Goal: Task Accomplishment & Management: Complete application form

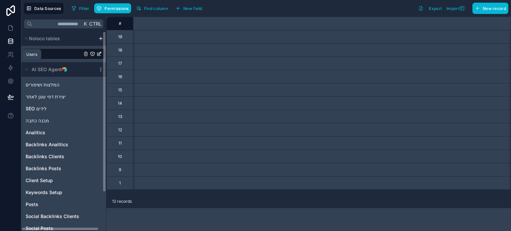
scroll to position [0, 604]
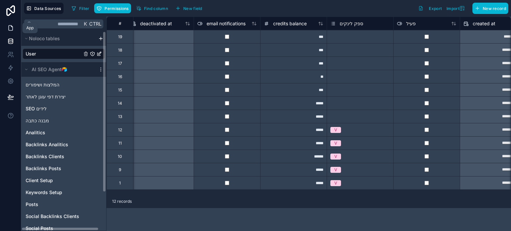
click at [11, 25] on icon at bounding box center [10, 28] width 7 height 7
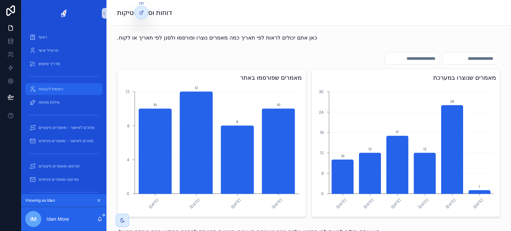
click at [58, 90] on span "רשימת לקוחות" at bounding box center [51, 88] width 25 height 5
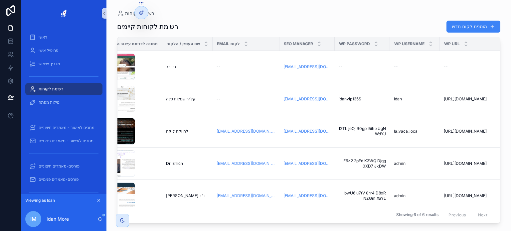
scroll to position [0, 117]
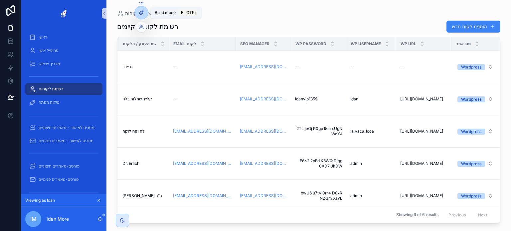
click at [140, 12] on icon at bounding box center [141, 12] width 5 height 5
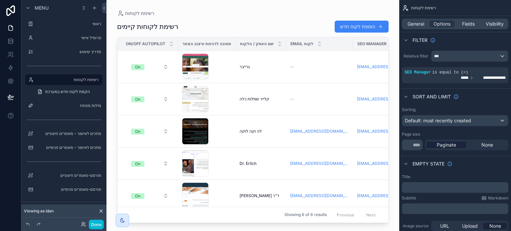
click at [321, 71] on div "scrollable content" at bounding box center [252, 111] width 293 height 223
click at [345, 28] on button "הוספת לקוח חדש" at bounding box center [361, 27] width 54 height 12
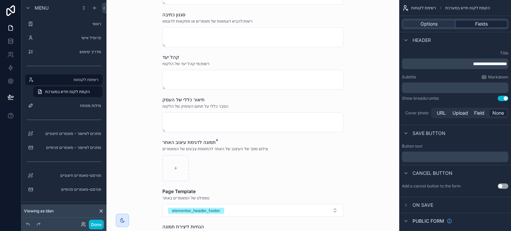
click at [476, 26] on span "Fields" at bounding box center [481, 24] width 13 height 7
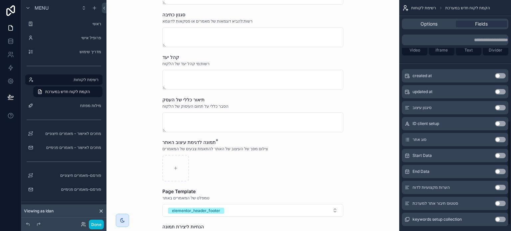
scroll to position [266, 0]
click at [497, 106] on button "Use setting" at bounding box center [500, 106] width 11 height 5
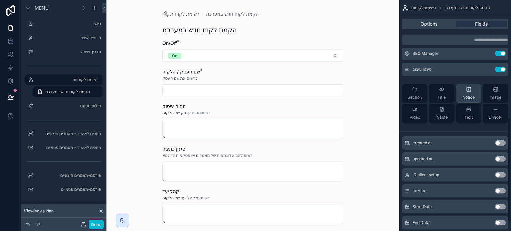
scroll to position [146, 0]
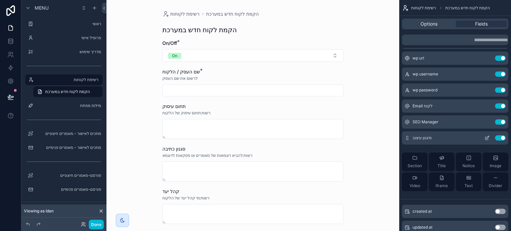
click at [497, 138] on button "Use setting" at bounding box center [500, 137] width 11 height 5
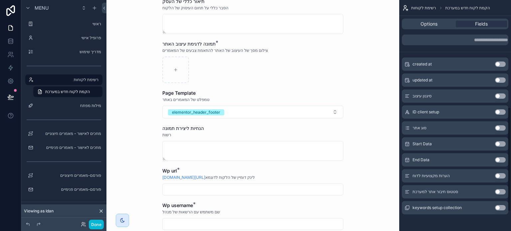
scroll to position [279, 0]
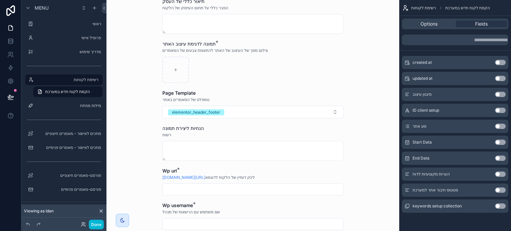
click at [469, 93] on div "סיגנון עיצוב Use setting" at bounding box center [455, 94] width 106 height 13
click at [418, 93] on span "סיגנון עיצוב" at bounding box center [421, 94] width 19 height 5
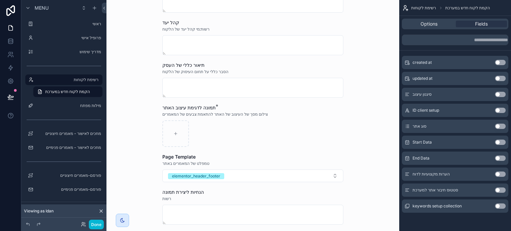
scroll to position [133, 0]
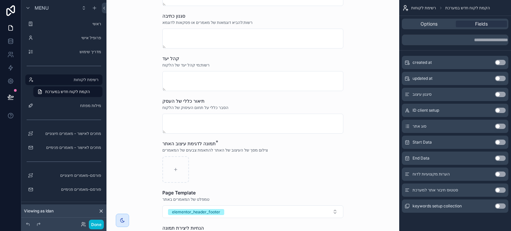
click at [499, 94] on button "Use setting" at bounding box center [500, 94] width 11 height 5
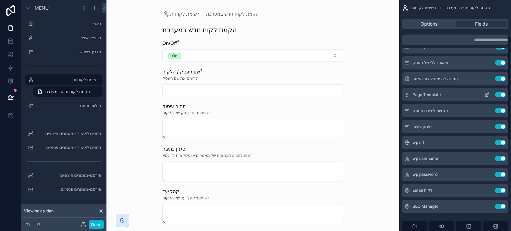
scroll to position [46, 0]
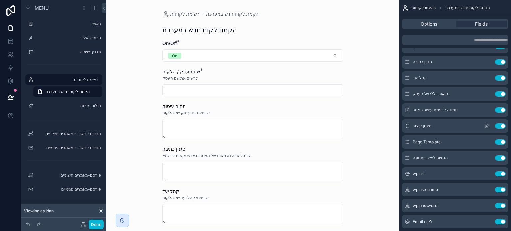
click at [454, 127] on div "סיגנון עיצוב Use setting" at bounding box center [455, 125] width 106 height 13
click at [485, 127] on icon "scrollable content" at bounding box center [486, 125] width 5 height 5
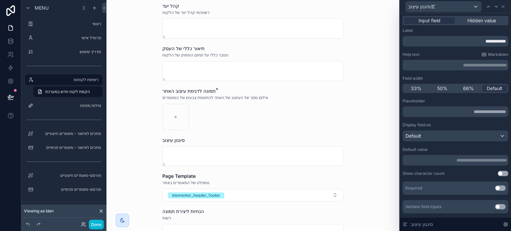
scroll to position [199, 0]
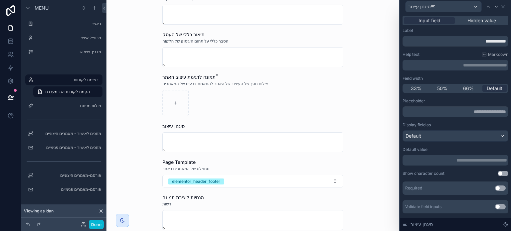
click at [444, 163] on p "**********" at bounding box center [456, 160] width 102 height 7
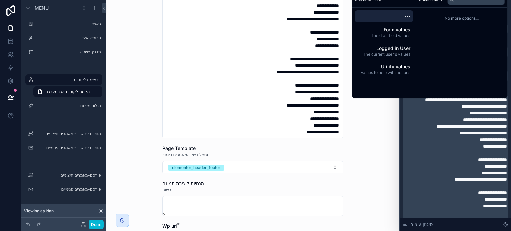
scroll to position [55, 0]
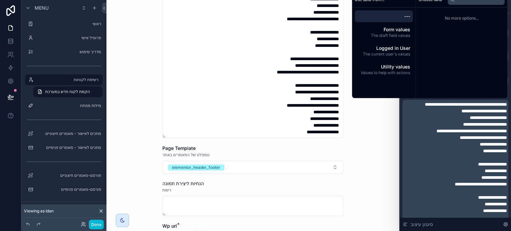
click at [405, 134] on p "**********" at bounding box center [456, 131] width 102 height 7
click at [325, 150] on div "Page Template" at bounding box center [252, 148] width 181 height 7
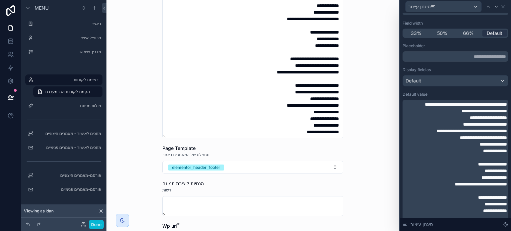
click at [368, 152] on div "רשימת לקוחות הקמת לקוח חדש במערכת הקמת לקוח חדש במערכת On/Off * On שם העסק / הל…" at bounding box center [252, 115] width 293 height 231
click at [425, 105] on span "**********" at bounding box center [466, 104] width 82 height 5
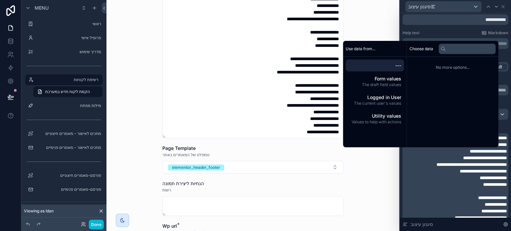
scroll to position [0, 0]
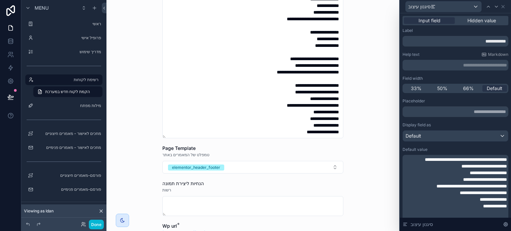
click at [380, 126] on div "רשימת לקוחות הקמת לקוח חדש במערכת הקמת לקוח חדש במערכת On/Off * On שם העסק / הל…" at bounding box center [252, 115] width 293 height 231
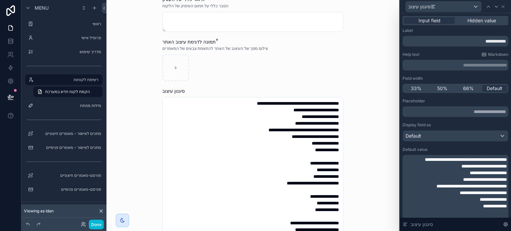
scroll to position [233, 0]
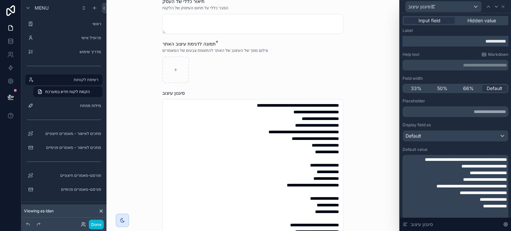
click at [455, 40] on input "**********" at bounding box center [455, 41] width 106 height 11
click at [461, 66] on p "**********" at bounding box center [456, 65] width 102 height 7
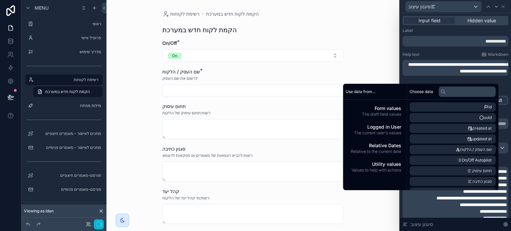
scroll to position [0, 0]
click at [430, 51] on div "**********" at bounding box center [455, 232] width 106 height 408
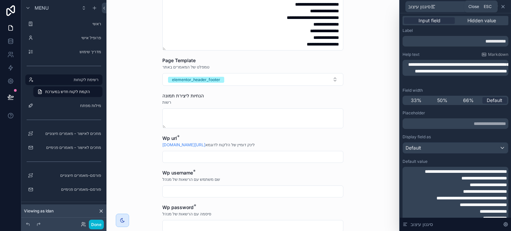
click at [503, 7] on icon at bounding box center [502, 6] width 5 height 5
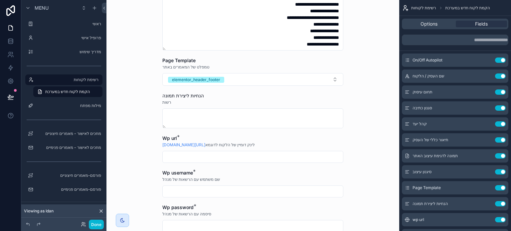
click at [133, 70] on div "רשימת לקוחות הקמת לקוח חדש במערכת הקמת לקוח חדש במערכת On/Off * On שם העסק / הל…" at bounding box center [252, 115] width 293 height 231
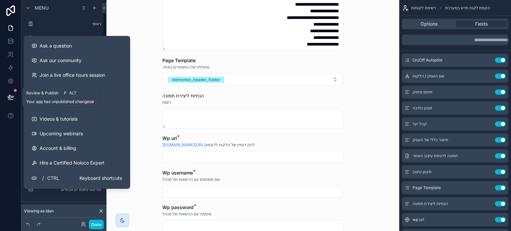
click at [10, 97] on icon at bounding box center [10, 97] width 7 height 7
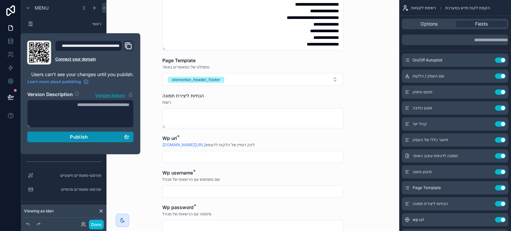
click at [67, 134] on div "Publish" at bounding box center [81, 137] width 98 height 6
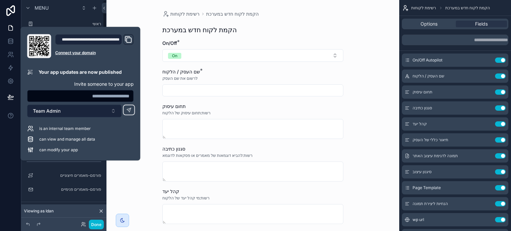
click at [60, 114] on span "Team Admin" at bounding box center [47, 111] width 28 height 7
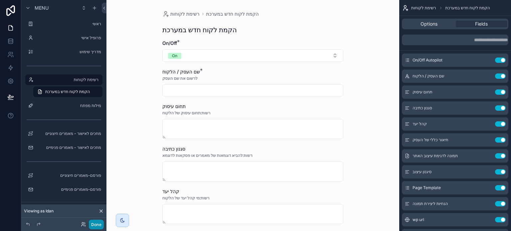
click at [98, 226] on button "Done" at bounding box center [96, 225] width 15 height 10
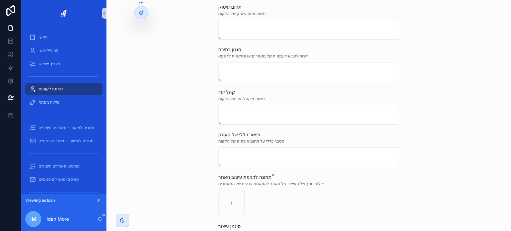
scroll to position [100, 0]
click at [11, 95] on icon at bounding box center [10, 97] width 7 height 7
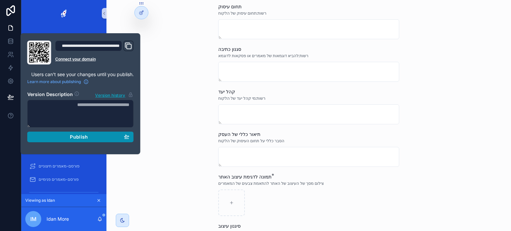
click at [65, 140] on button "Publish" at bounding box center [80, 137] width 106 height 11
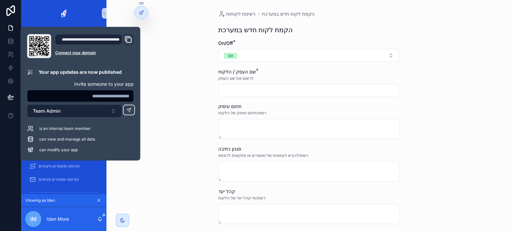
click at [96, 112] on button "Team Admin" at bounding box center [74, 111] width 94 height 13
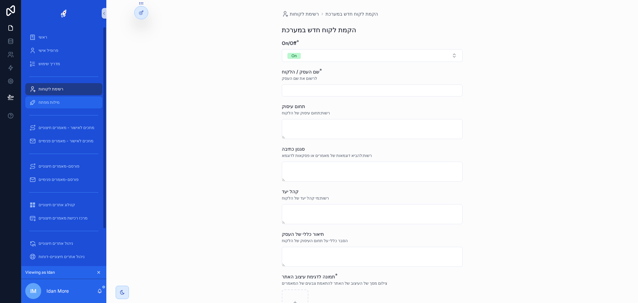
click at [51, 103] on span "מילות מפתח" at bounding box center [49, 102] width 21 height 5
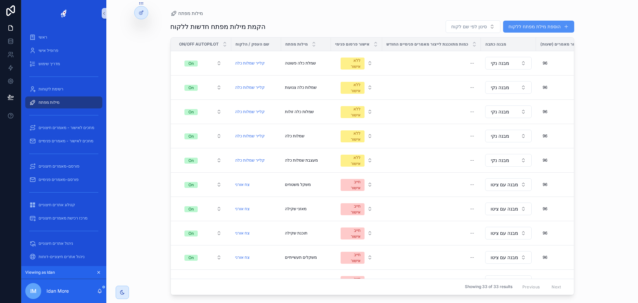
click at [510, 29] on button "הוספת מילת מפתח ללקוח" at bounding box center [538, 27] width 71 height 12
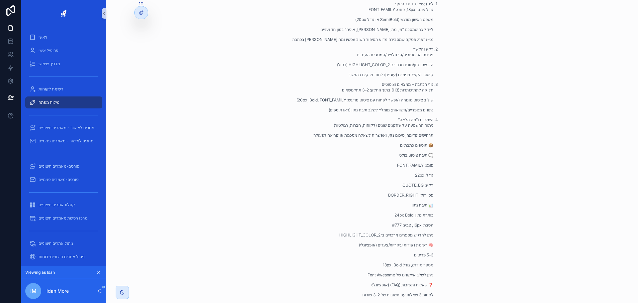
scroll to position [299, 0]
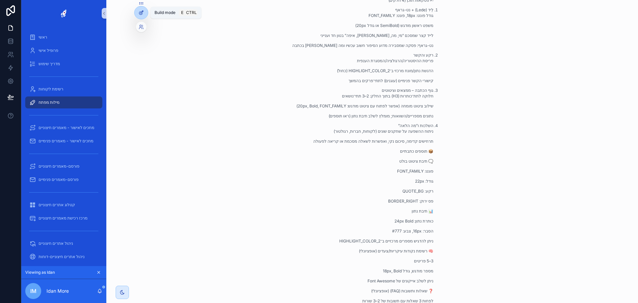
click at [140, 14] on icon at bounding box center [141, 12] width 5 height 5
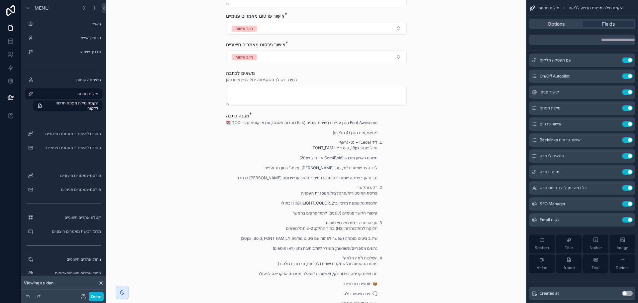
scroll to position [166, 0]
click at [355, 139] on div "📚 TOC – תוכן עניינים רשימת עוגנים (4–5 כותרות משנה), עם אייקונים של Font Awesom…" at bounding box center [302, 280] width 152 height 321
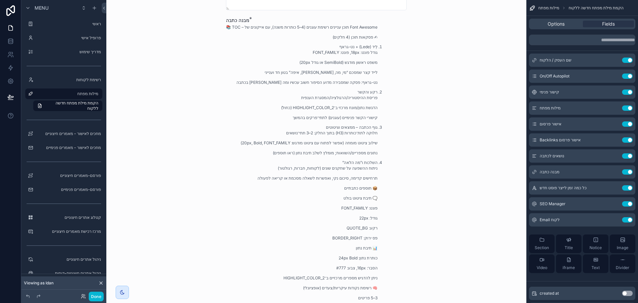
scroll to position [266, 0]
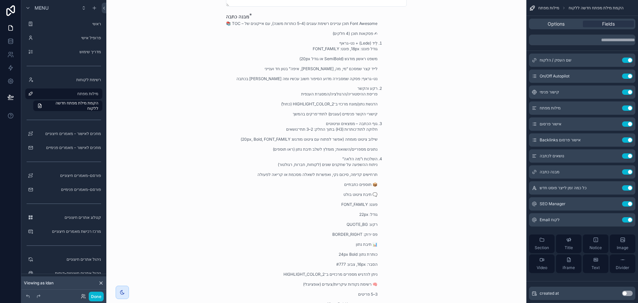
click at [352, 135] on div "📚 TOC – תוכן עניינים רשימת עוגנים (4–5 כותרות משנה), עם אייקונים של Font Awesom…" at bounding box center [302, 181] width 152 height 321
click at [510, 172] on icon "scrollable content" at bounding box center [614, 171] width 5 height 5
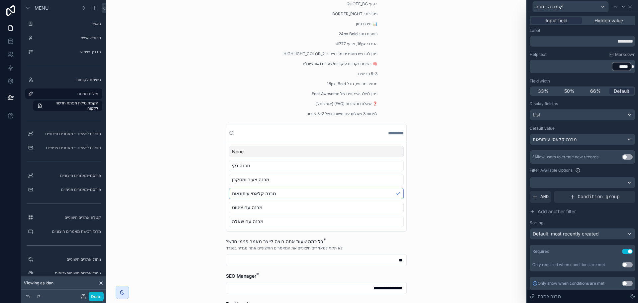
scroll to position [499, 0]
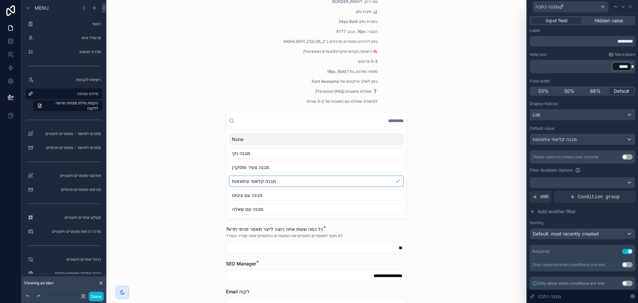
click at [510, 116] on div "List" at bounding box center [582, 114] width 105 height 11
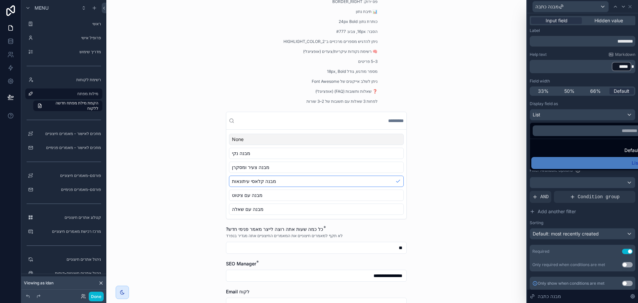
click at [510, 125] on div at bounding box center [587, 131] width 115 height 16
click at [510, 111] on div at bounding box center [582, 151] width 111 height 303
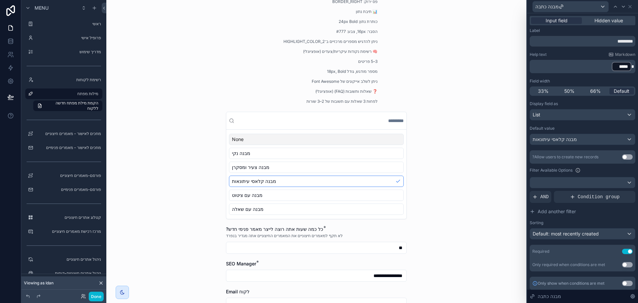
click at [510, 171] on label "Filter Available Options" at bounding box center [551, 170] width 43 height 5
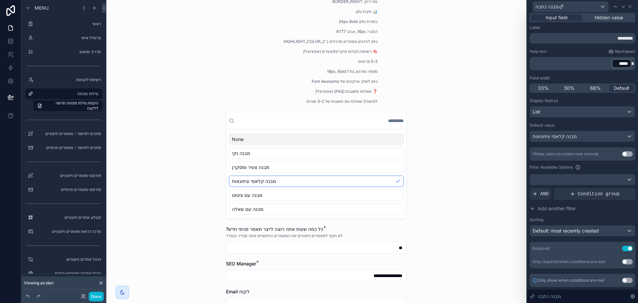
scroll to position [0, 0]
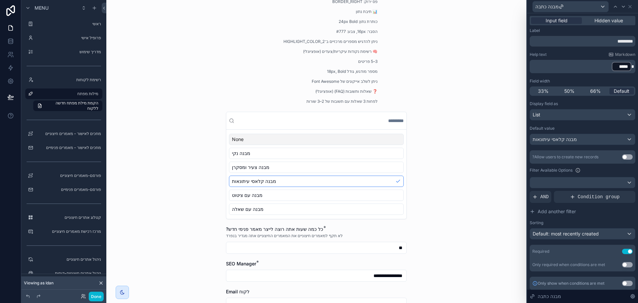
click at [476, 123] on div "מילות מפתח הקמת מילת מפתח חדשה ללקוח הקמת מילת מפתח חדשה ללקוח שם העסק / הלקוח …" at bounding box center [316, 151] width 420 height 303
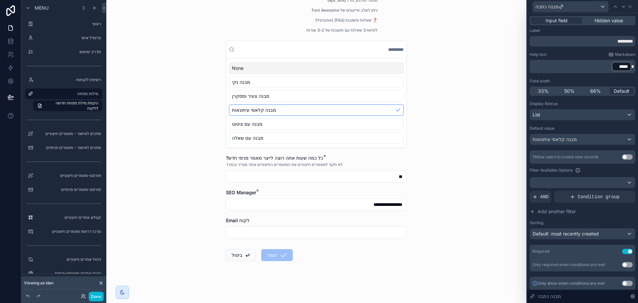
scroll to position [571, 0]
click at [237, 231] on button "ביטול" at bounding box center [241, 254] width 30 height 12
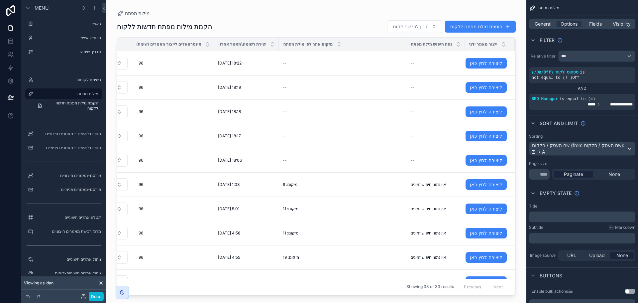
scroll to position [0, 353]
